Goal: Information Seeking & Learning: Check status

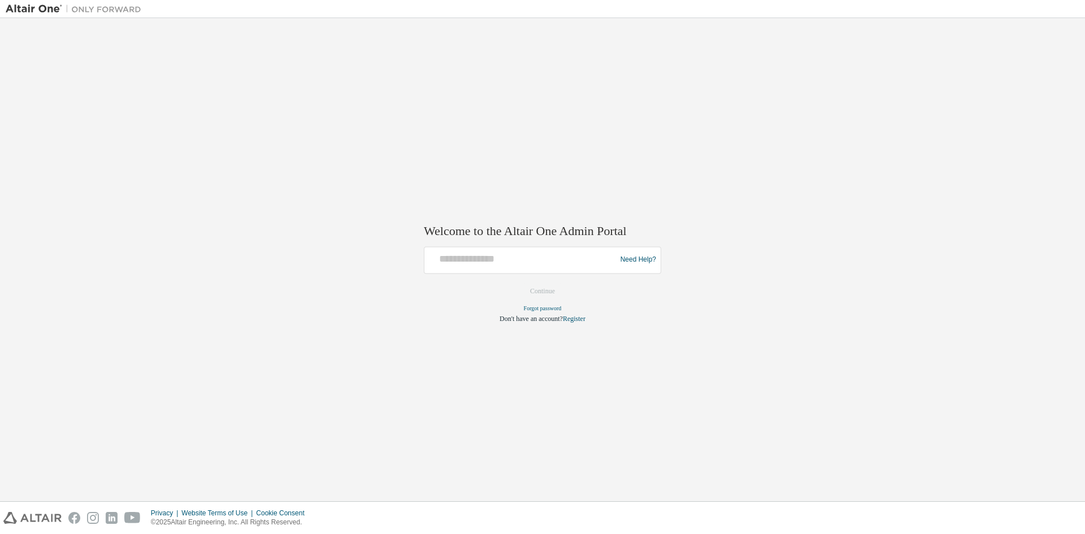
click at [502, 270] on div at bounding box center [522, 259] width 186 height 21
click at [485, 258] on input "text" at bounding box center [522, 257] width 186 height 16
type input "**********"
click at [518, 283] on button "Continue" at bounding box center [542, 291] width 49 height 17
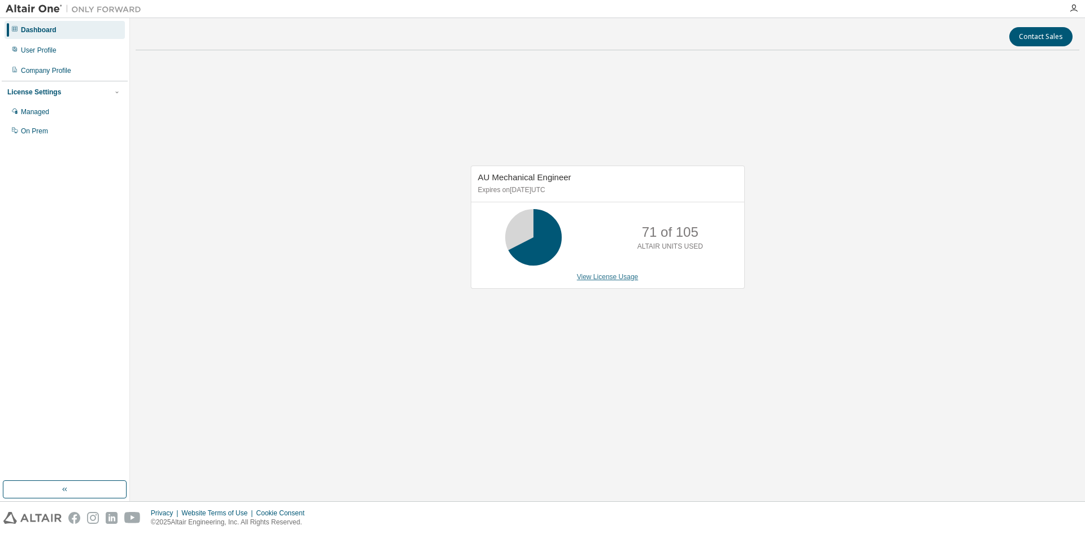
click at [594, 278] on link "View License Usage" at bounding box center [608, 277] width 62 height 8
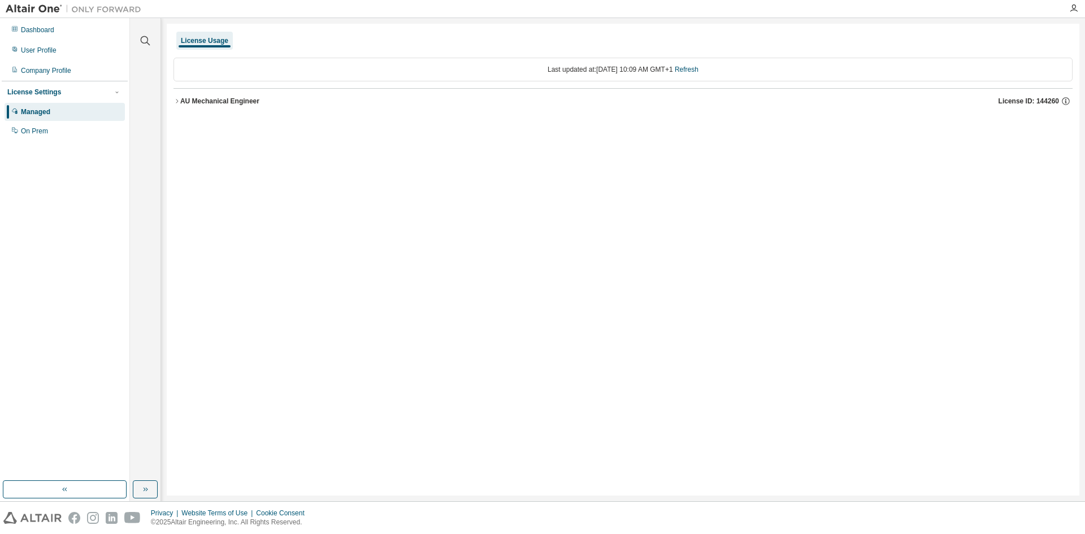
click at [208, 99] on div "AU Mechanical Engineer" at bounding box center [219, 101] width 79 height 9
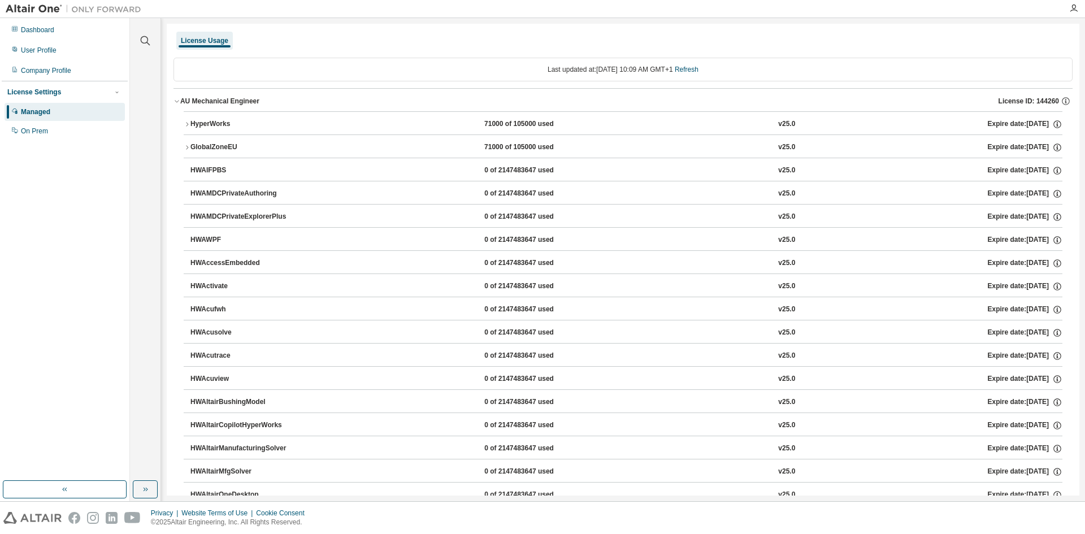
click at [208, 99] on div "AU Mechanical Engineer" at bounding box center [219, 101] width 79 height 9
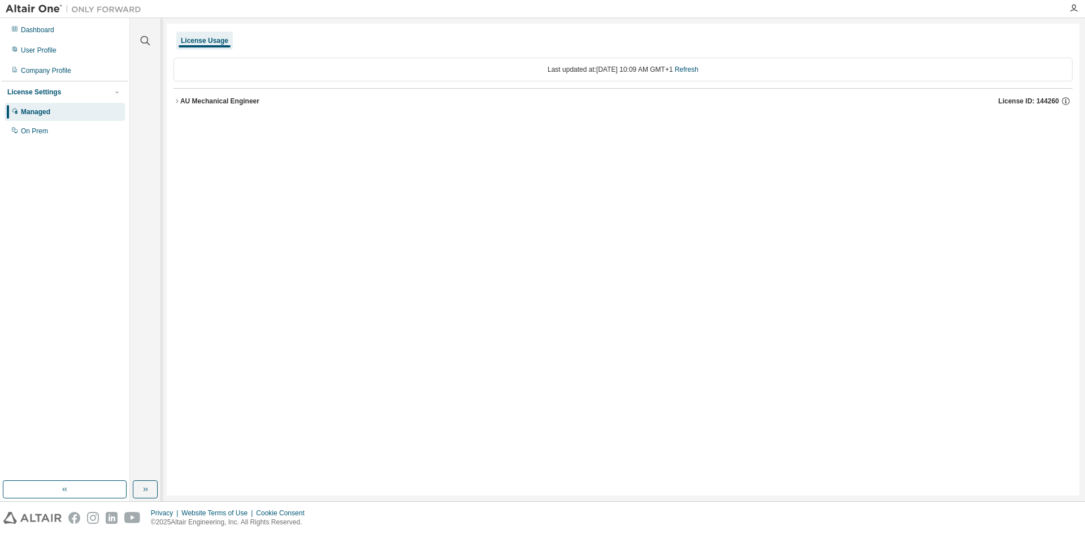
click at [238, 97] on div "AU Mechanical Engineer" at bounding box center [219, 101] width 79 height 9
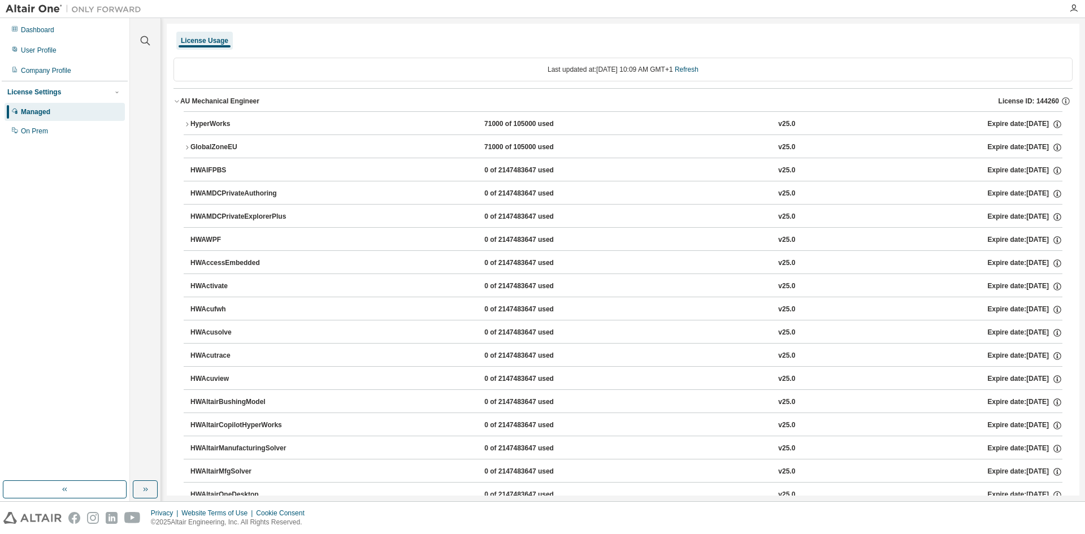
click at [185, 124] on icon "button" at bounding box center [187, 124] width 7 height 7
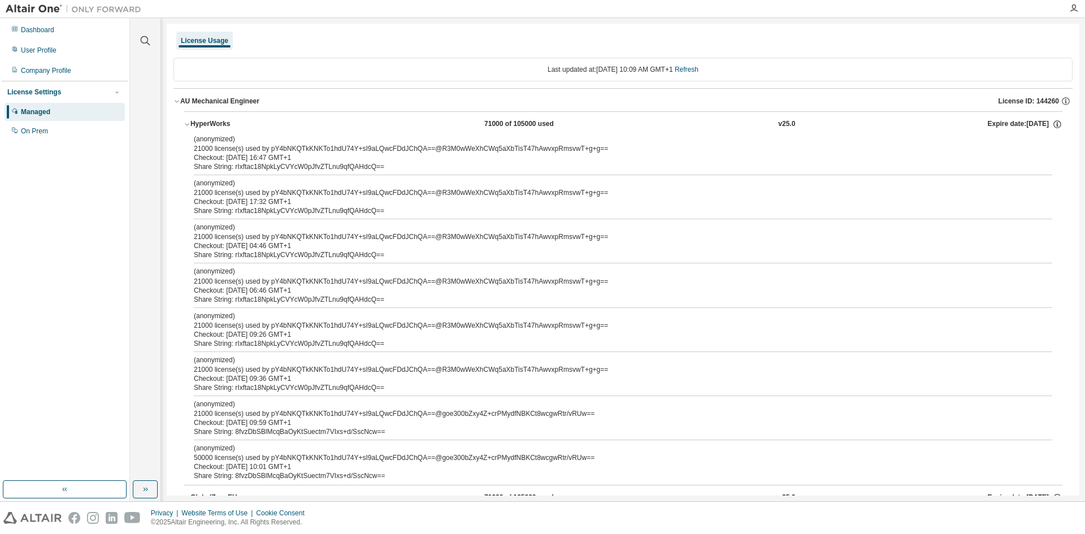
click at [194, 124] on div "HyperWorks" at bounding box center [242, 124] width 102 height 10
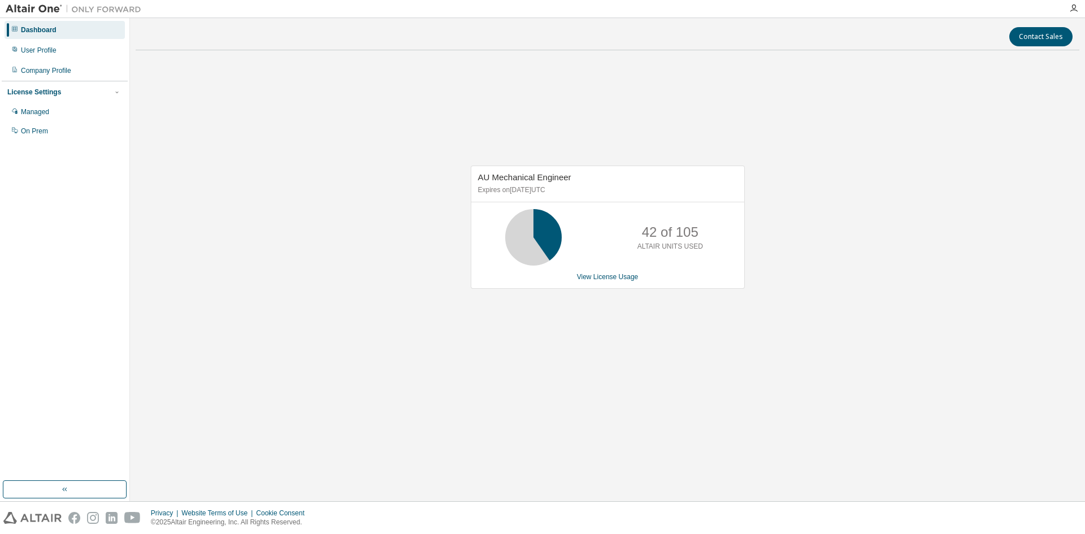
click at [581, 366] on div "AU Mechanical Engineer Expires on June 1, 2026 UTC 42 of 105 ALTAIR UNITS USED …" at bounding box center [608, 232] width 944 height 347
